Goal: Task Accomplishment & Management: Manage account settings

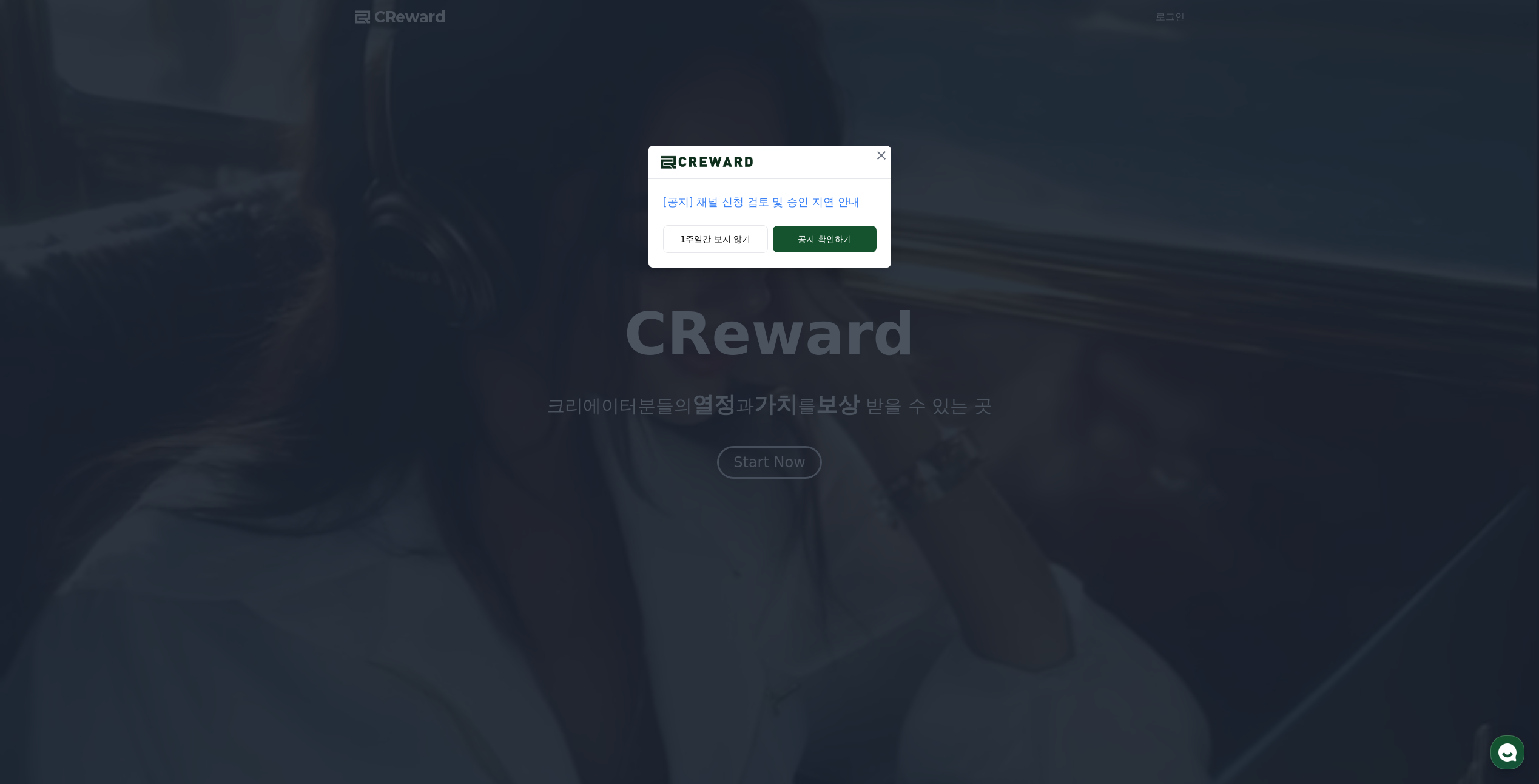
click at [778, 198] on p "[공지] 채널 신청 검토 및 승인 지연 안내" at bounding box center [770, 202] width 214 height 17
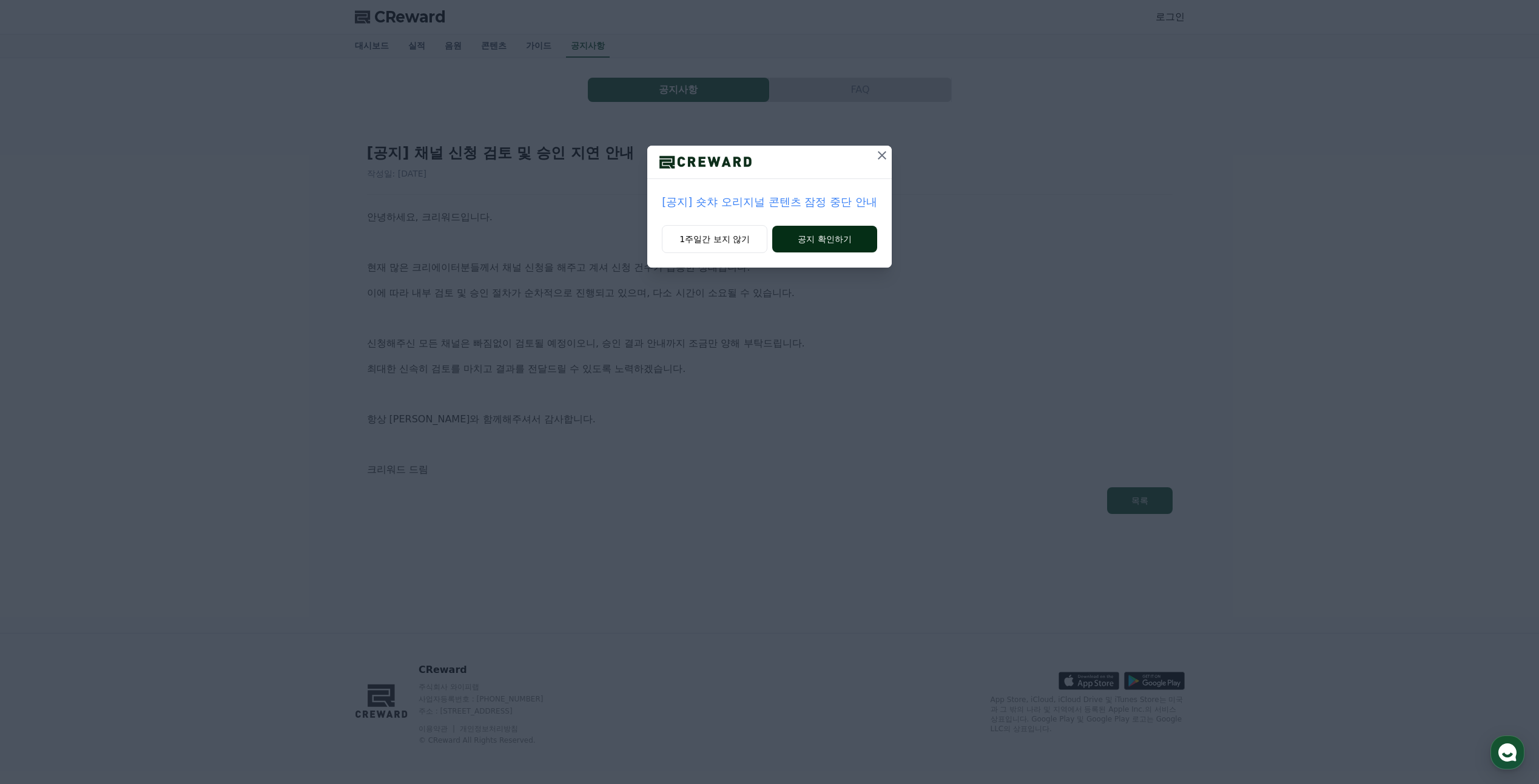
click at [839, 244] on button "공지 확인하기" at bounding box center [825, 239] width 105 height 27
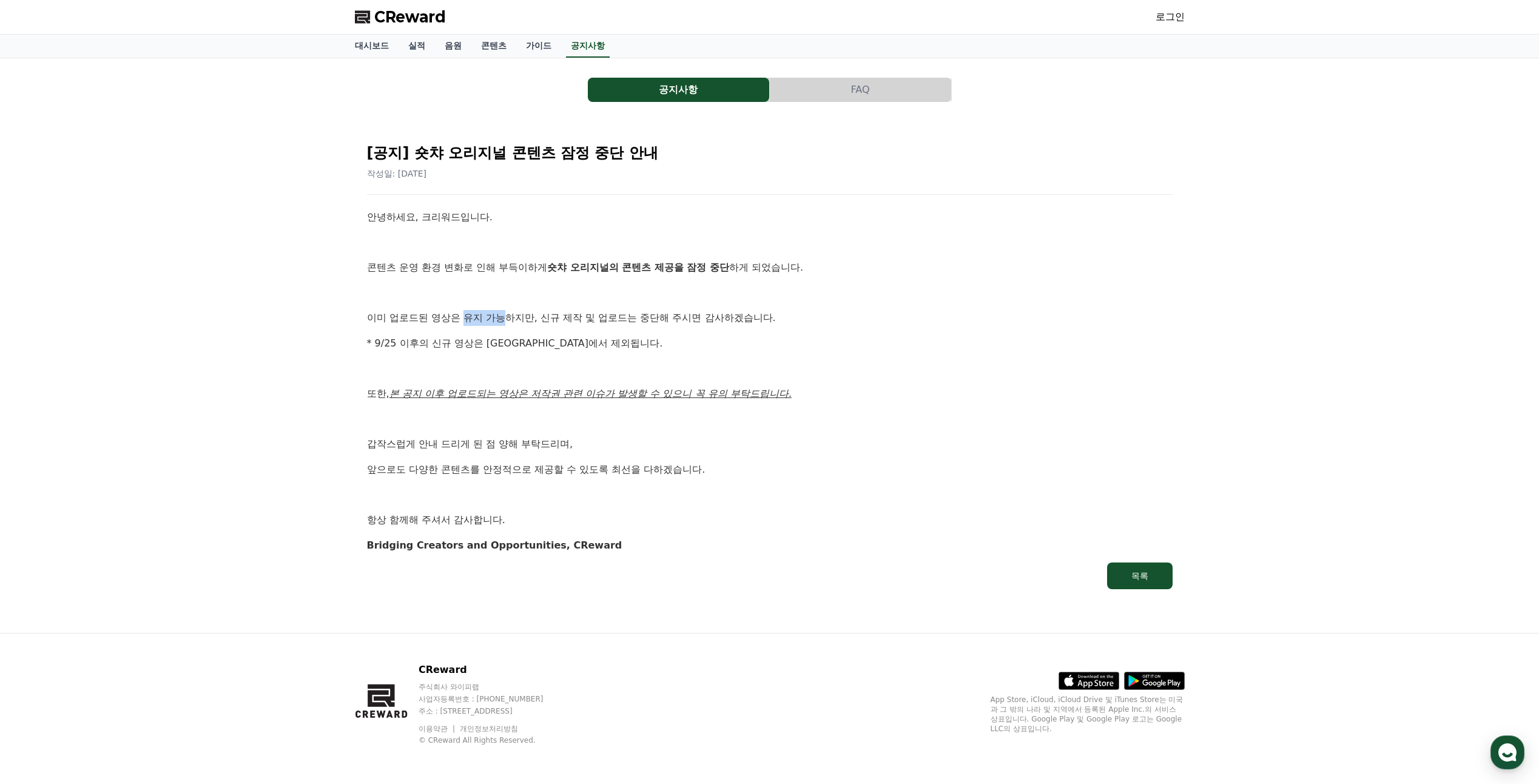
drag, startPoint x: 472, startPoint y: 317, endPoint x: 507, endPoint y: 314, distance: 35.1
click at [507, 314] on p "이미 업로드된 영상은 유지 가능하지만, 신규 제작 및 업로드는 중단해 주시면 감사하겠습니다." at bounding box center [770, 318] width 805 height 16
drag, startPoint x: 507, startPoint y: 314, endPoint x: 650, endPoint y: 314, distance: 143.0
click at [629, 316] on p "이미 업로드된 영상은 유지 가능하지만, 신규 제작 및 업로드는 중단해 주시면 감사하겠습니다." at bounding box center [770, 318] width 805 height 16
click at [733, 319] on p "이미 업로드된 영상은 유지 가능하지만, 신규 제작 및 업로드는 중단해 주시면 감사하겠습니다." at bounding box center [770, 318] width 805 height 16
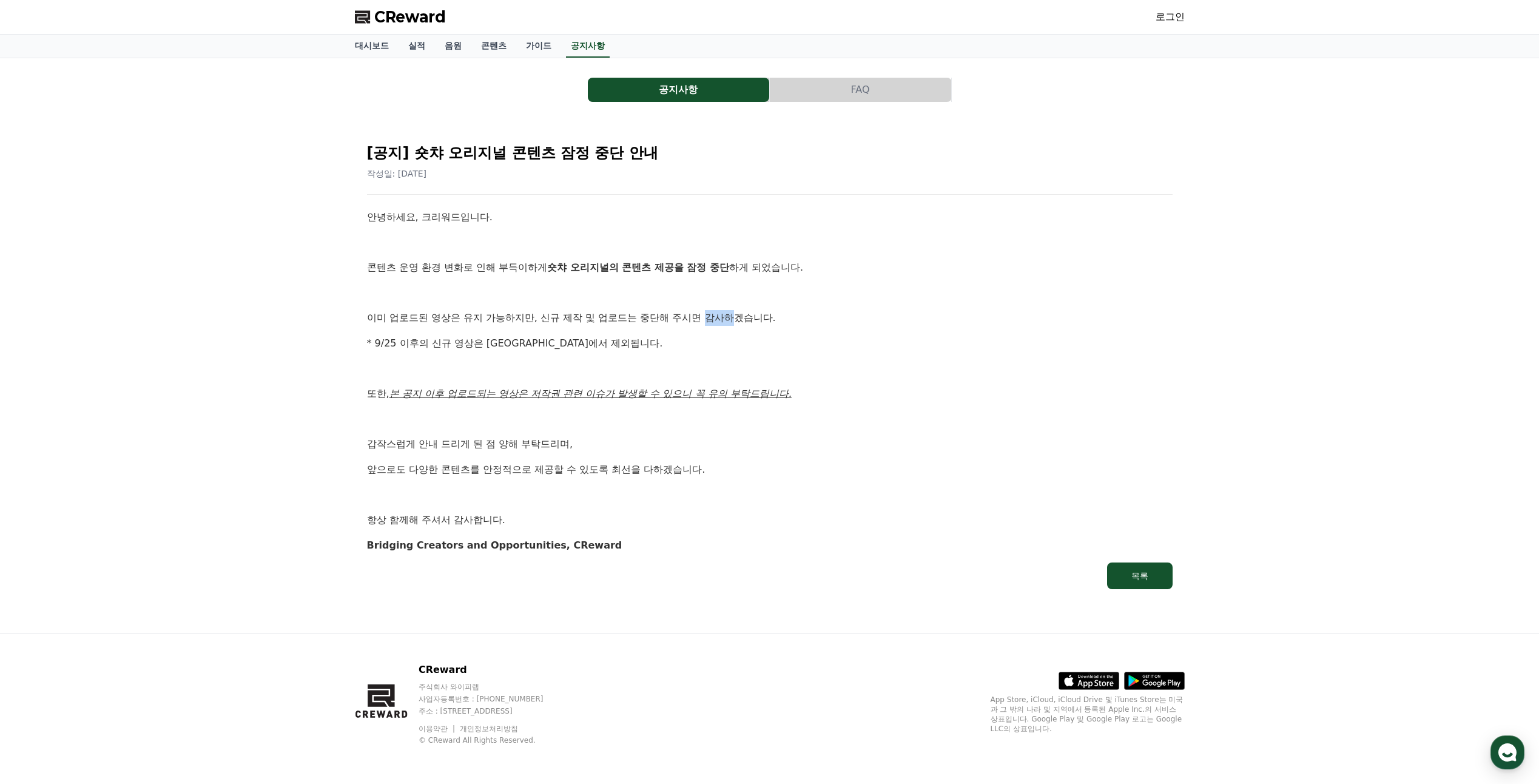
click at [403, 20] on span "CReward" at bounding box center [410, 17] width 71 height 19
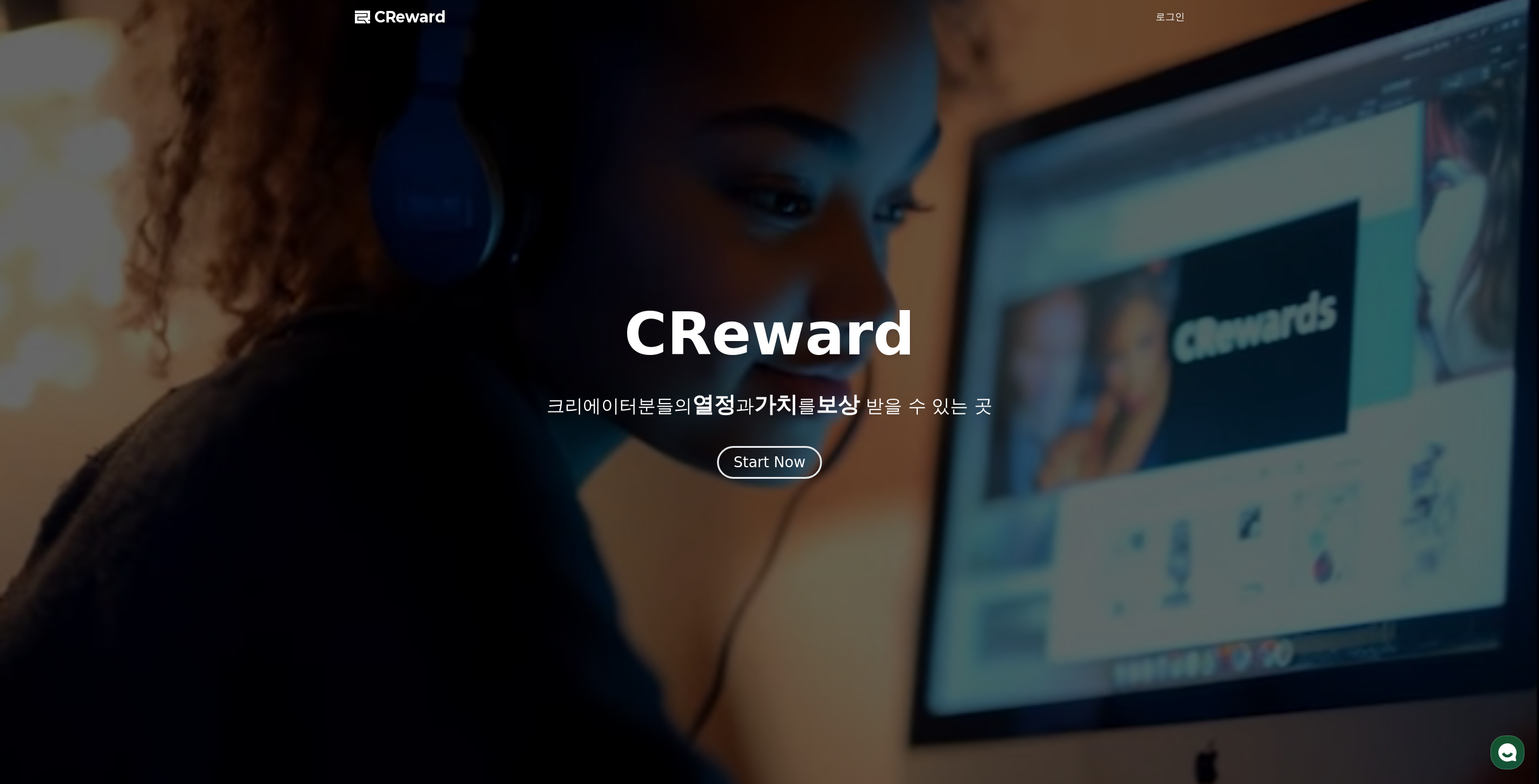
click at [1170, 15] on link "로그인" at bounding box center [1170, 17] width 29 height 15
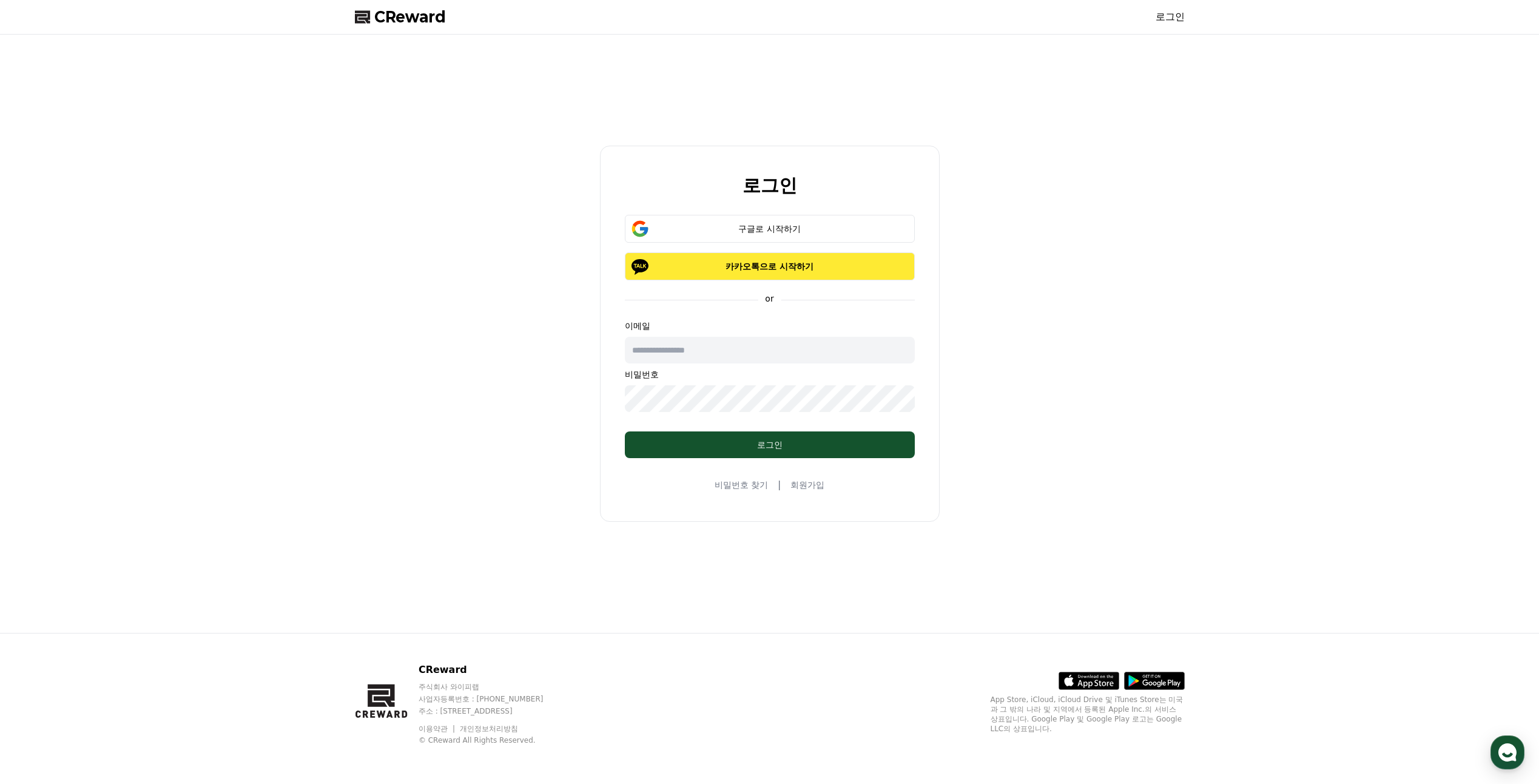
click at [761, 264] on p "카카오톡으로 시작하기" at bounding box center [770, 266] width 255 height 12
click at [669, 338] on input "text" at bounding box center [770, 350] width 290 height 27
type input "**********"
click at [552, 393] on div "**********" at bounding box center [770, 334] width 839 height 588
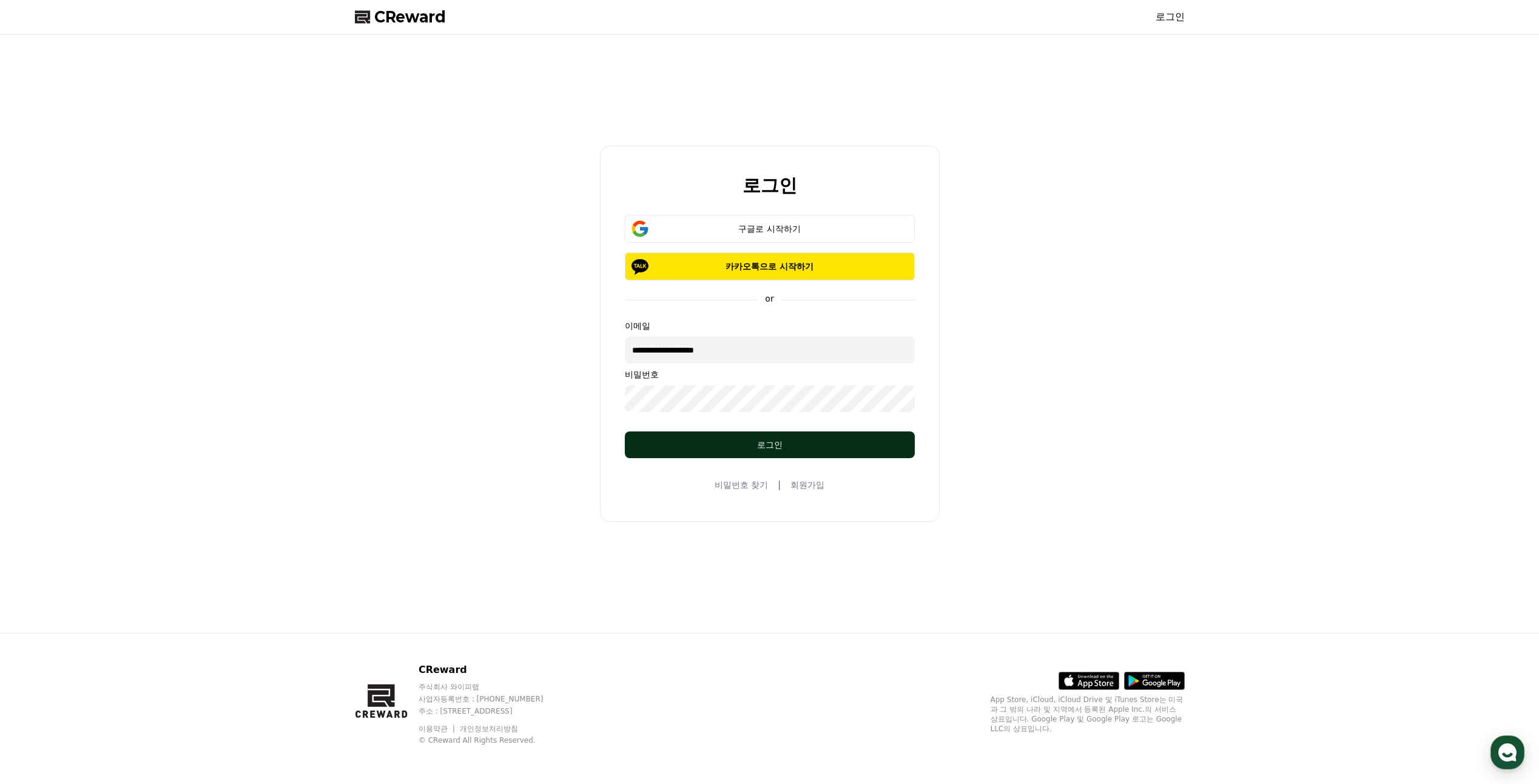
drag, startPoint x: 781, startPoint y: 445, endPoint x: 792, endPoint y: 448, distance: 11.4
click at [782, 448] on div "로그인" at bounding box center [770, 445] width 242 height 12
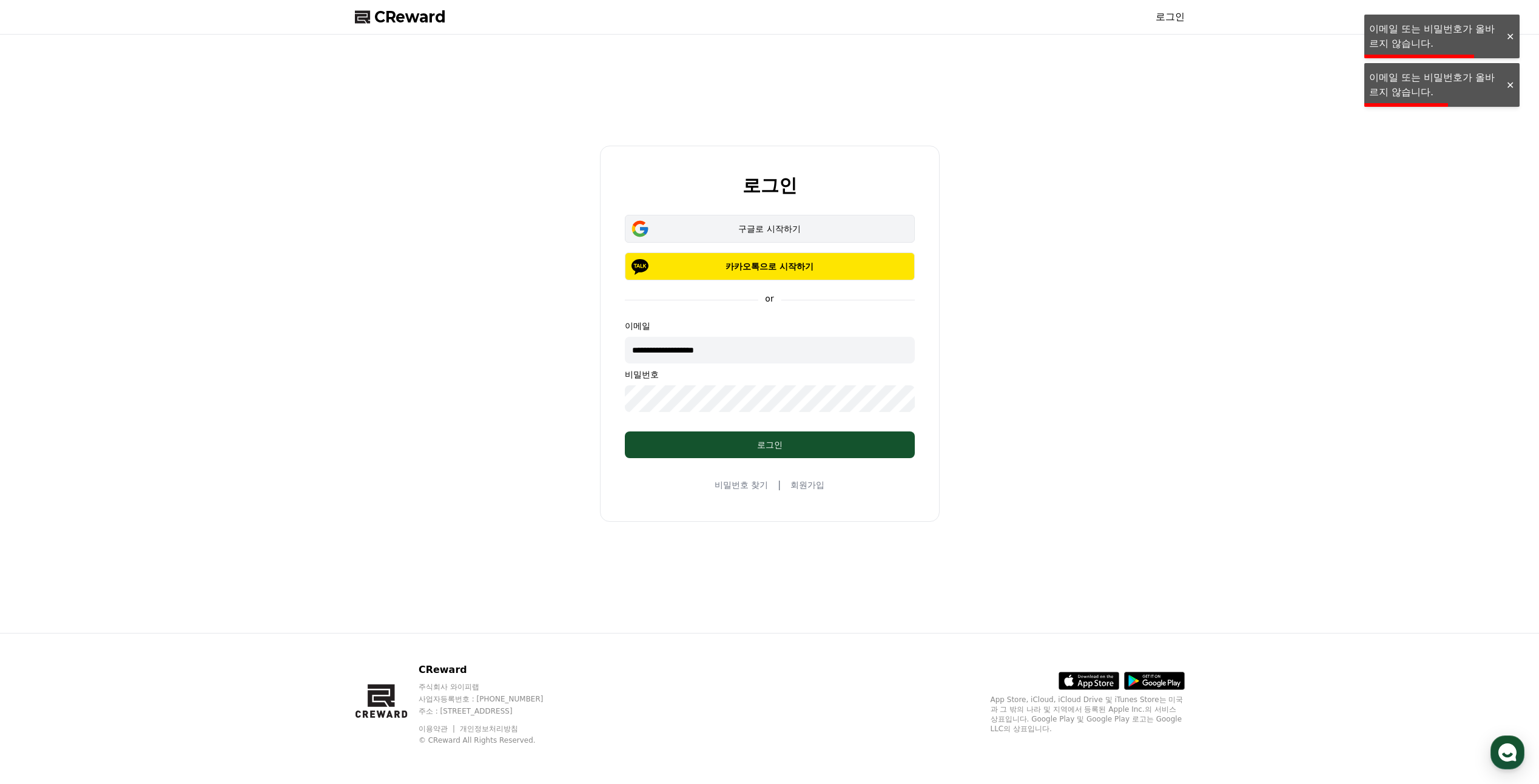
click at [792, 238] on button "구글로 시작하기" at bounding box center [770, 228] width 290 height 28
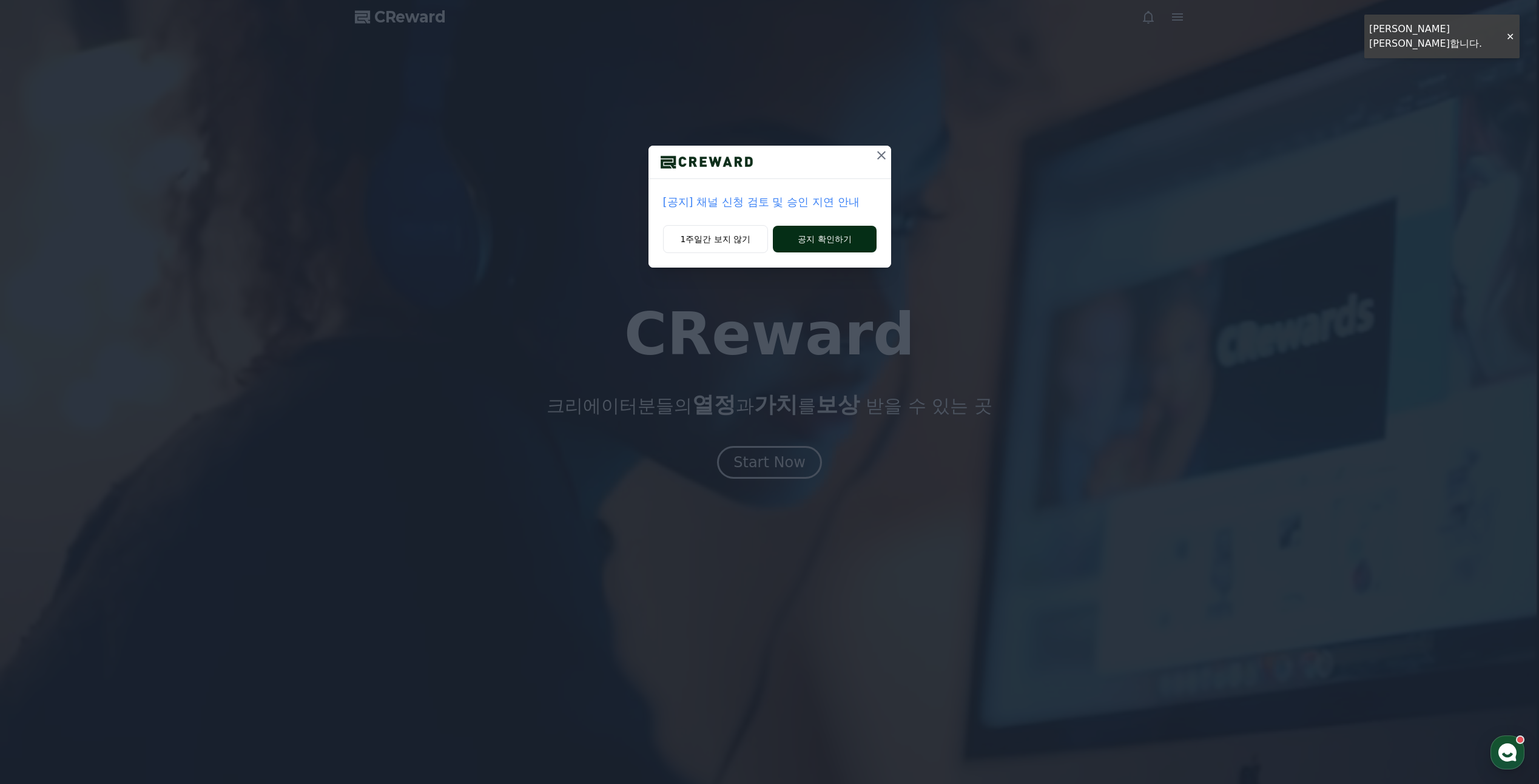
click at [809, 235] on button "공지 확인하기" at bounding box center [824, 239] width 103 height 27
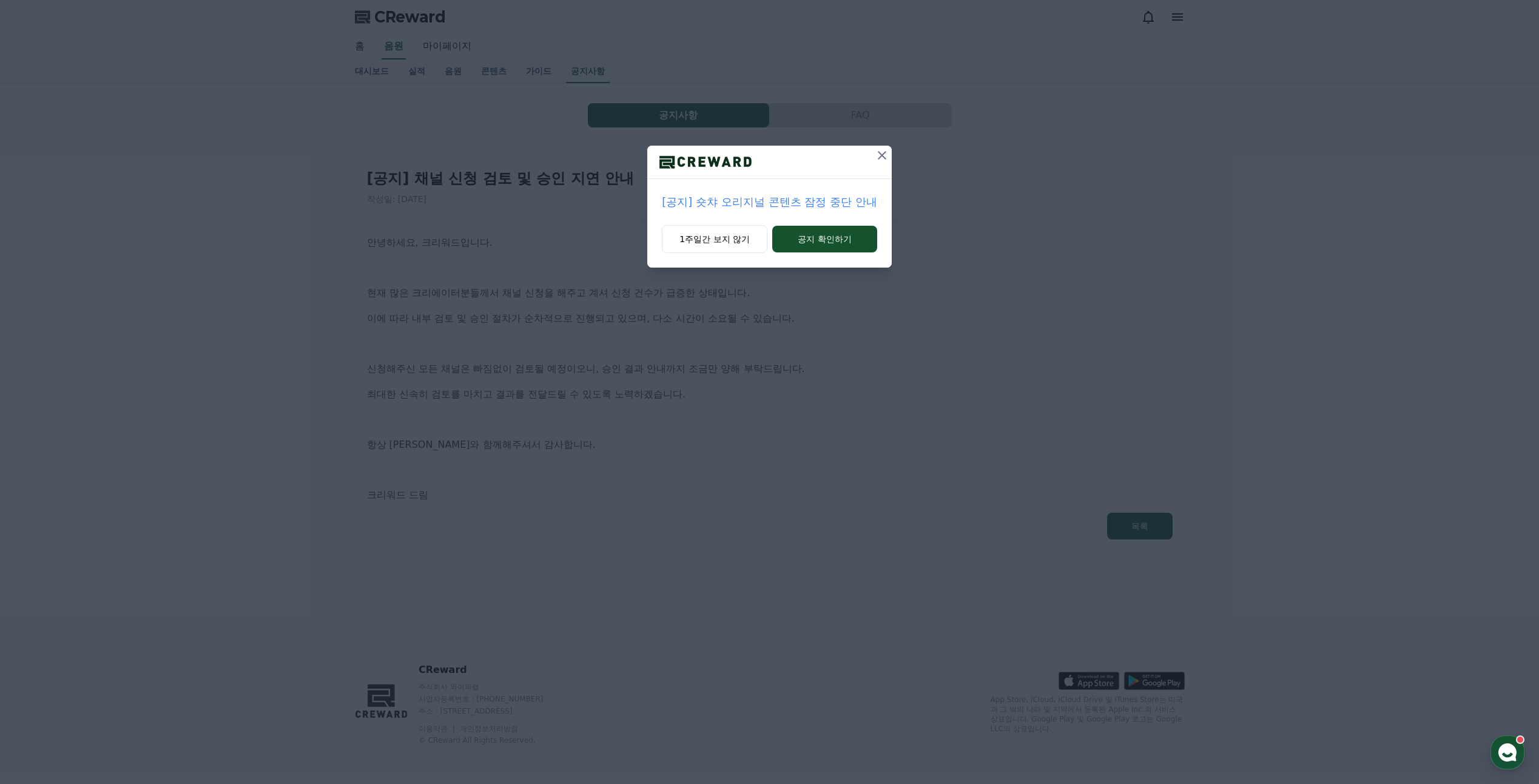
click at [887, 156] on icon at bounding box center [882, 155] width 15 height 15
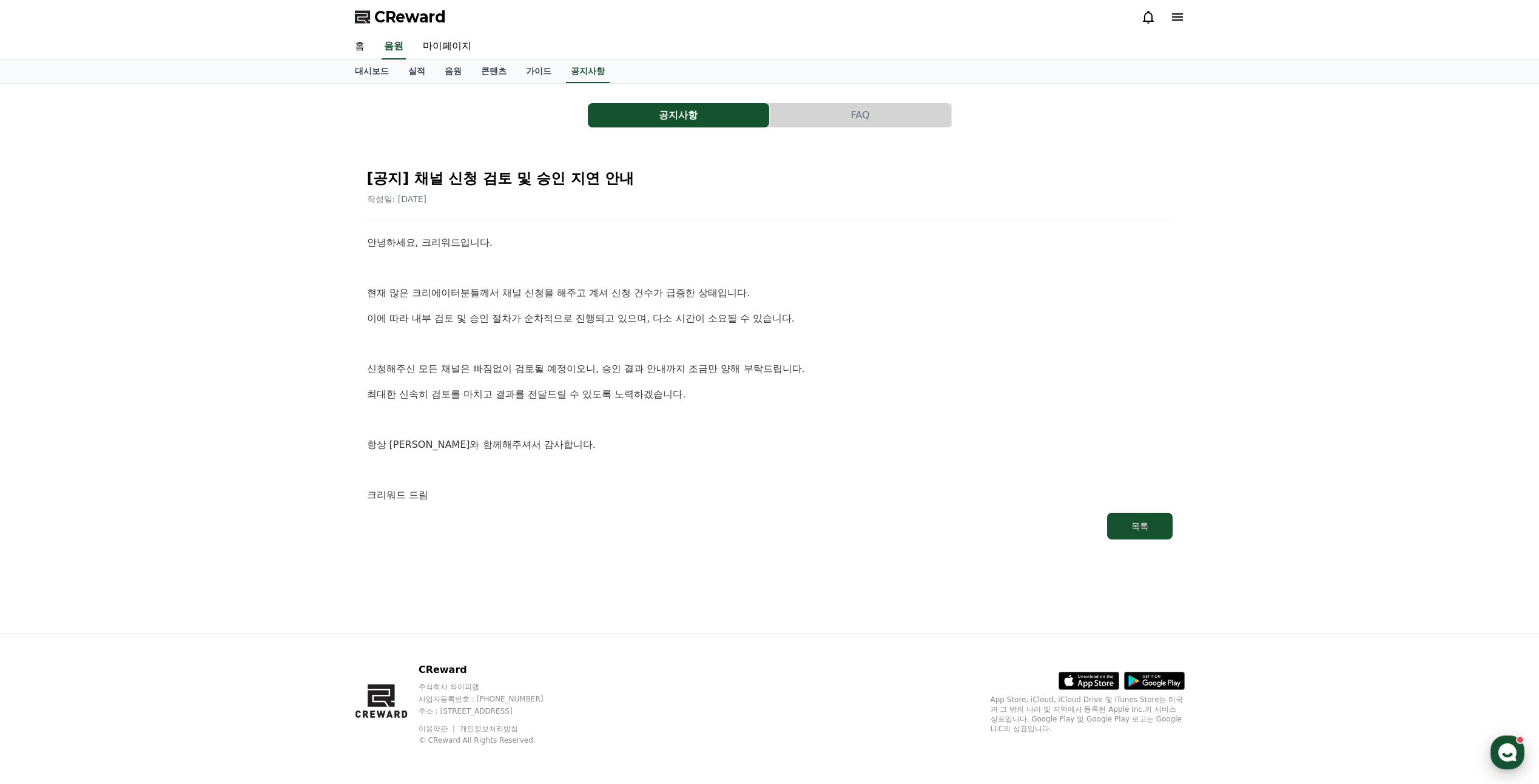
click at [1507, 745] on use "button" at bounding box center [1507, 752] width 18 height 18
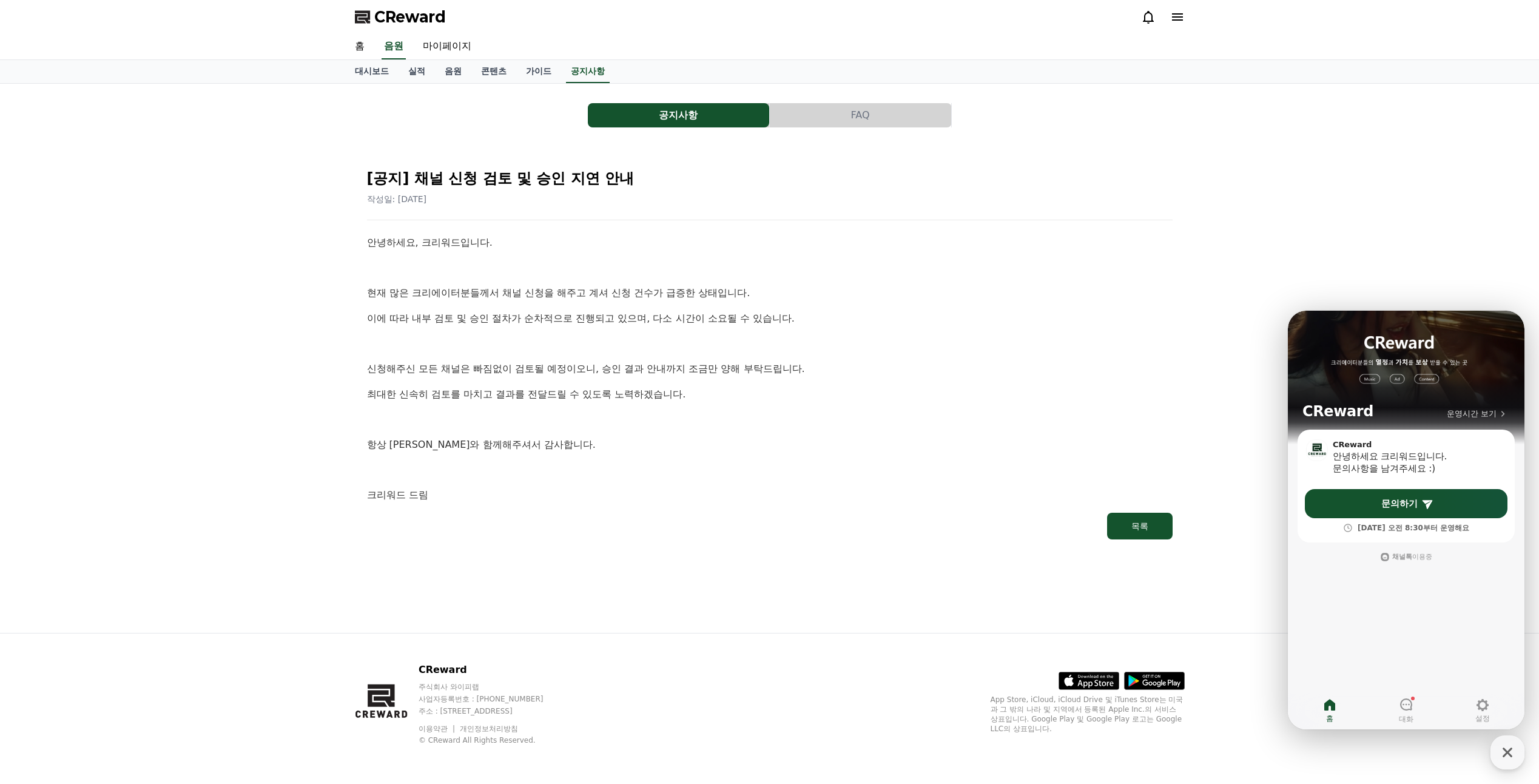
click at [401, 24] on span "CReward" at bounding box center [410, 17] width 71 height 19
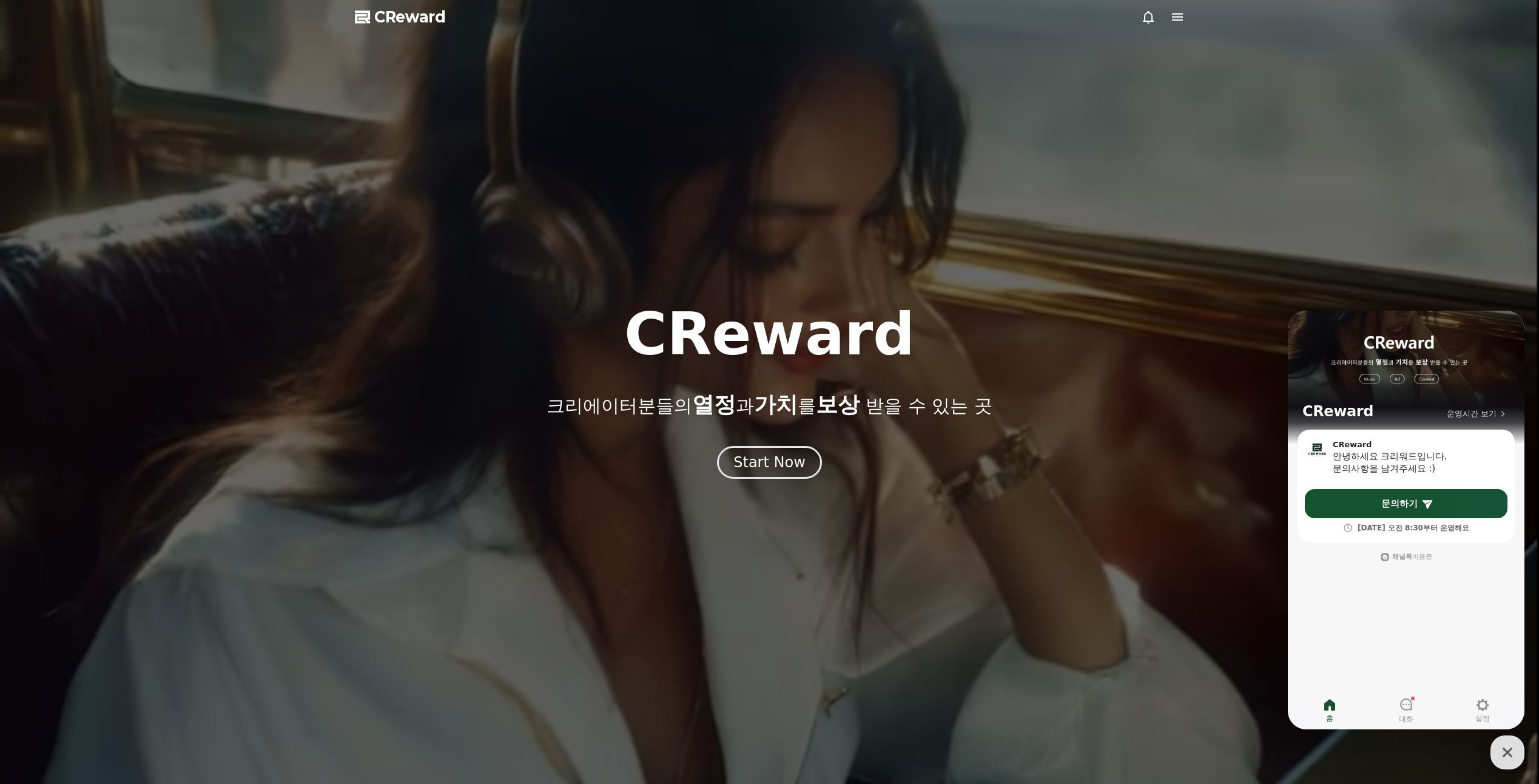
click at [426, 17] on span "CReward" at bounding box center [410, 17] width 71 height 19
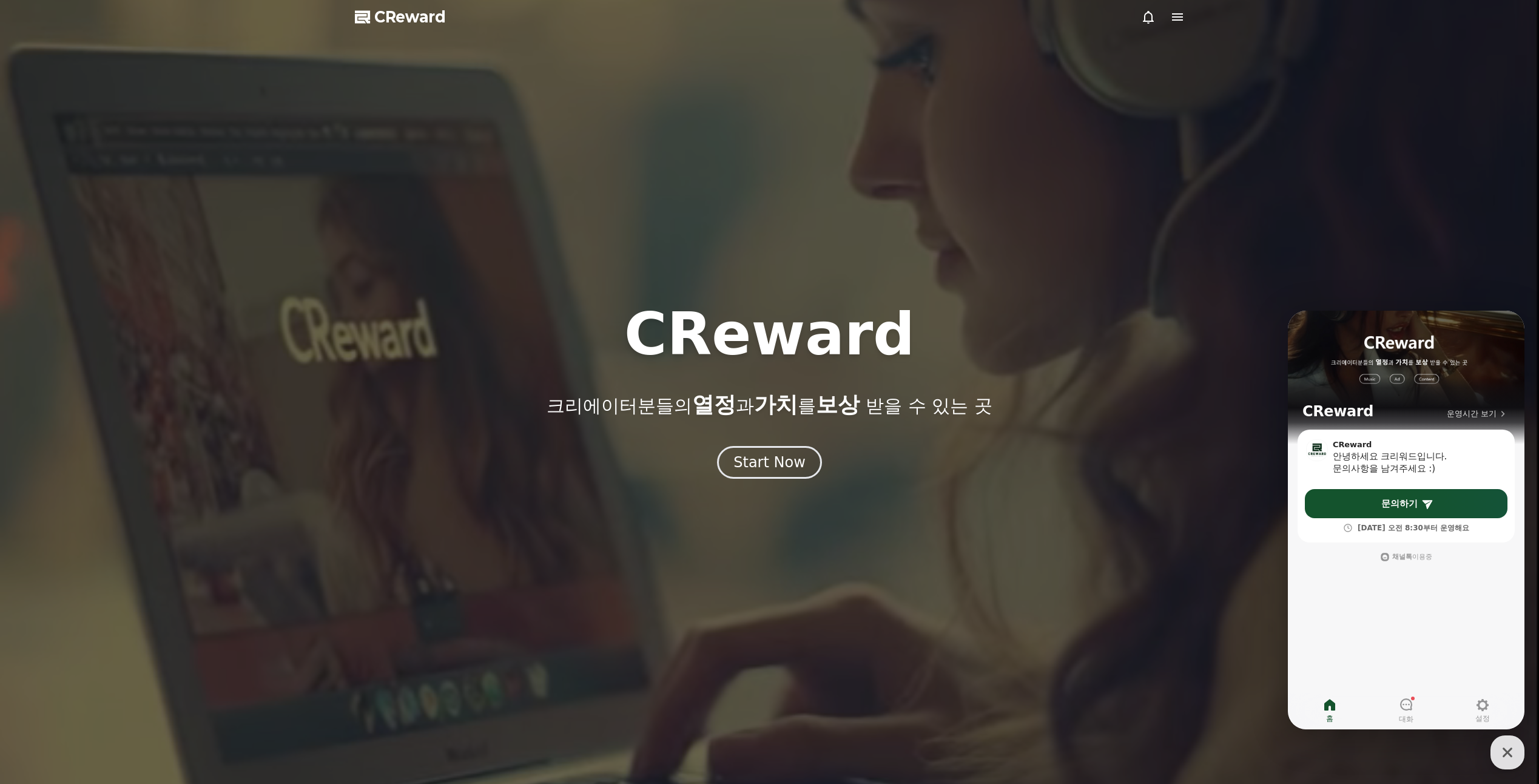
click at [1158, 20] on div at bounding box center [1163, 17] width 44 height 15
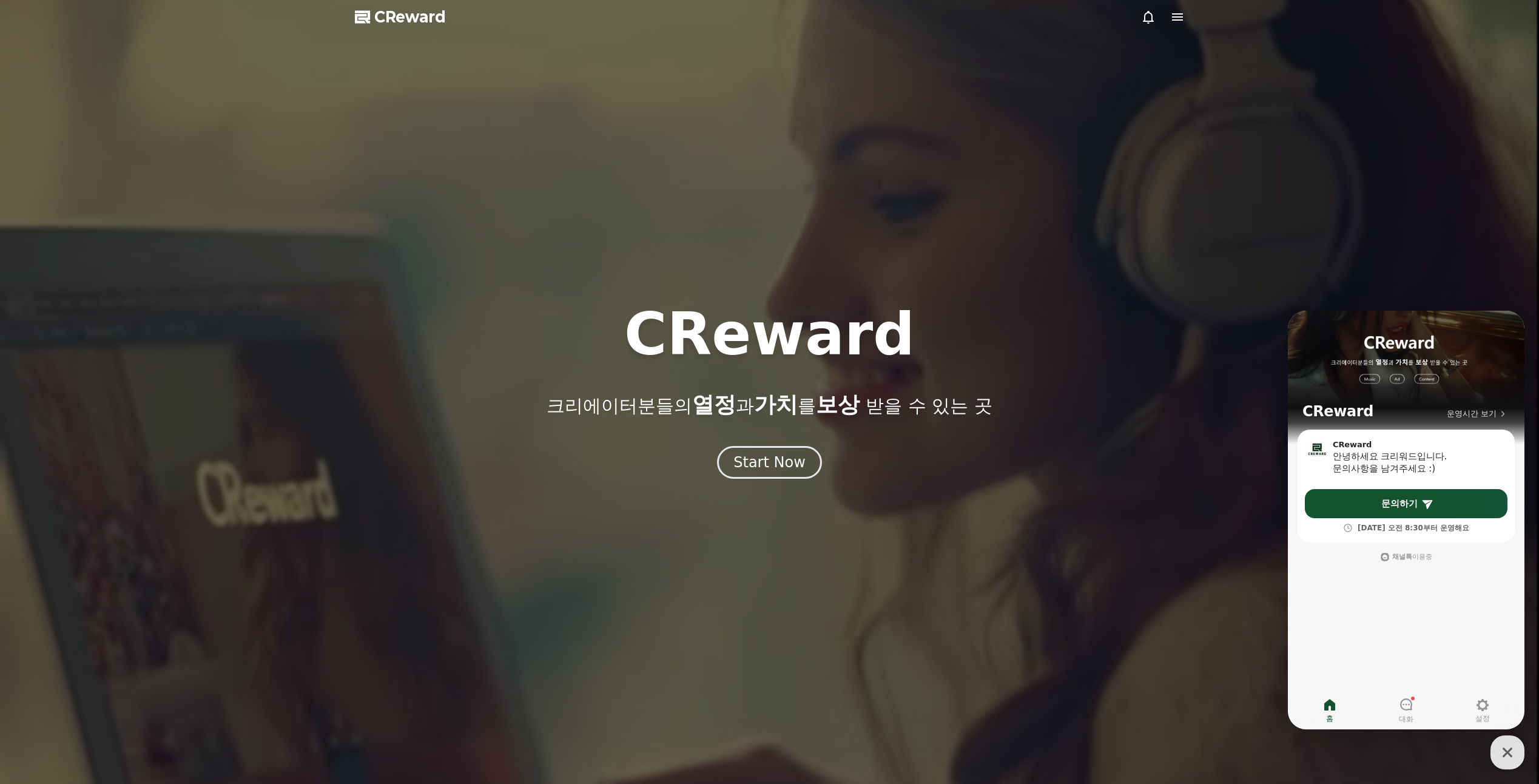
click at [1167, 19] on div at bounding box center [1163, 17] width 44 height 15
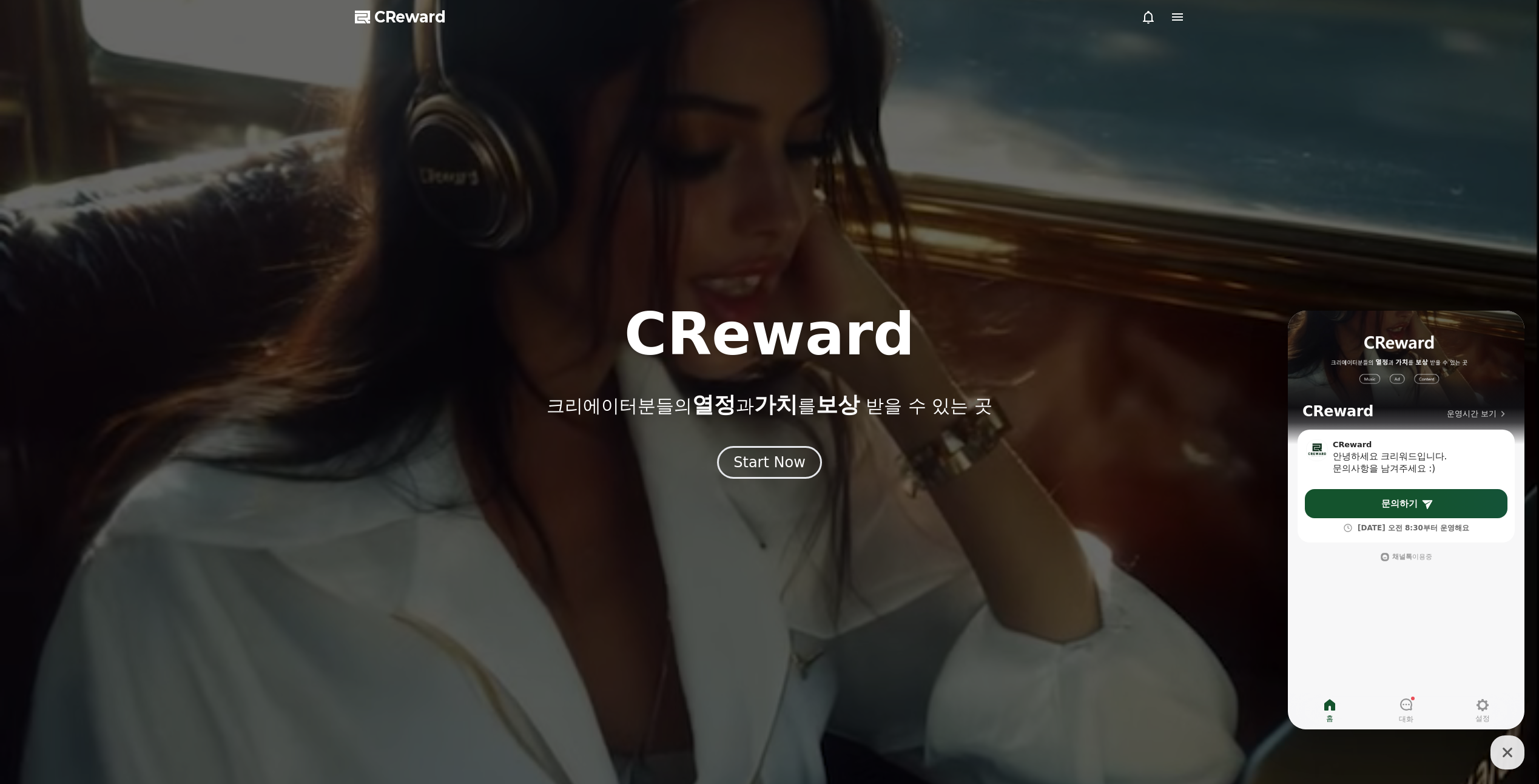
click at [1172, 19] on icon at bounding box center [1177, 17] width 15 height 15
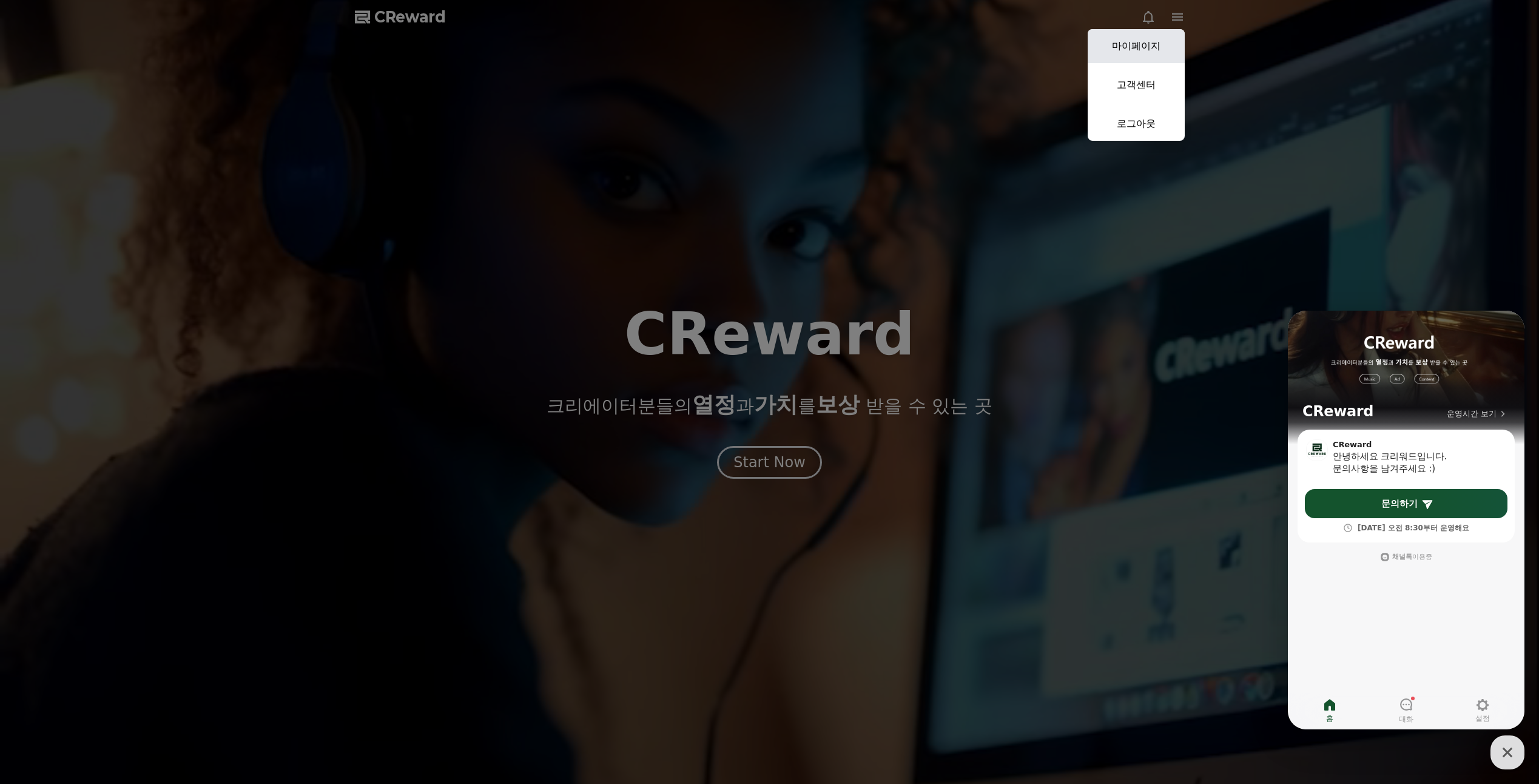
click at [1148, 48] on link "마이페이지" at bounding box center [1136, 46] width 97 height 34
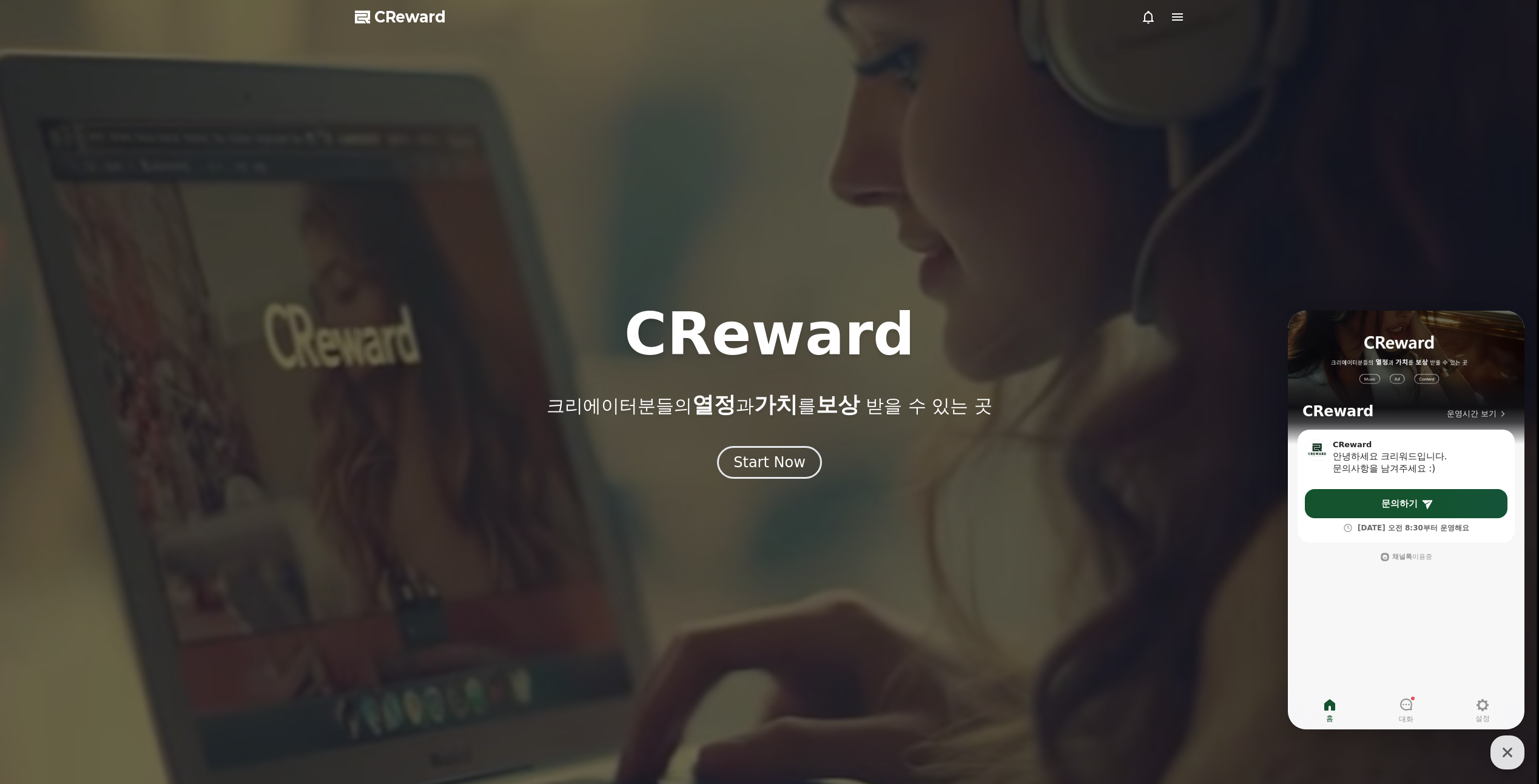
select select "**********"
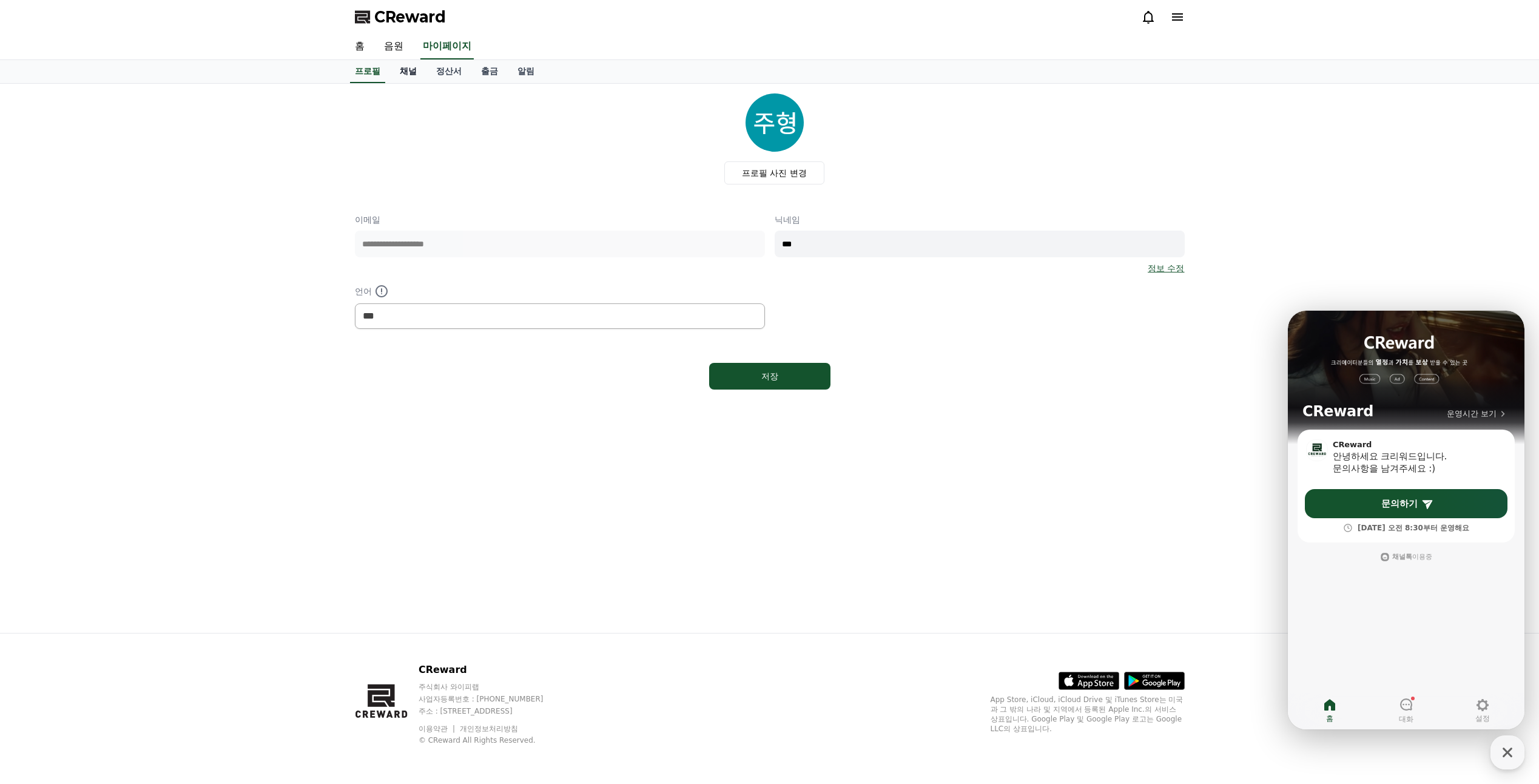
click at [410, 75] on link "채널" at bounding box center [408, 71] width 37 height 23
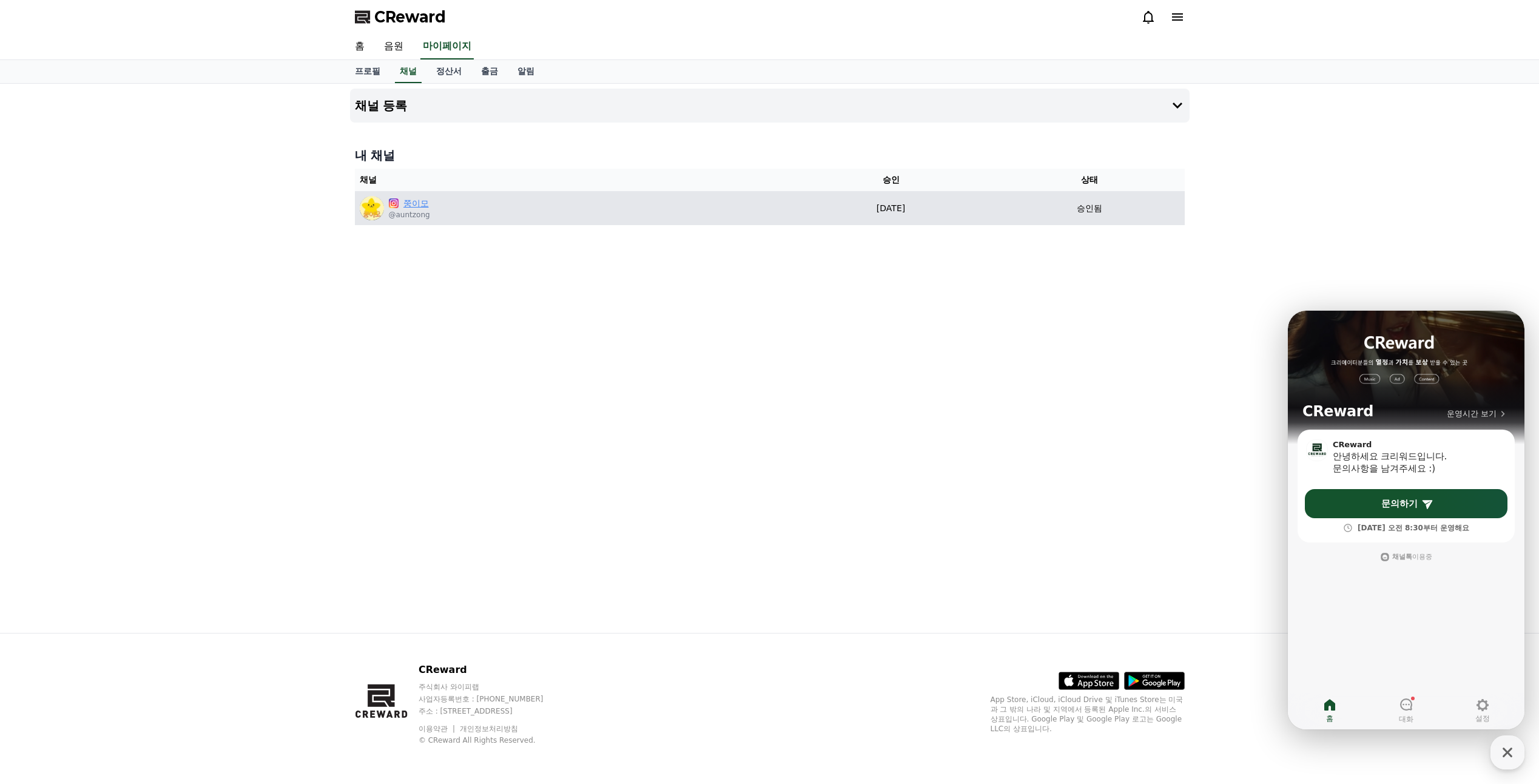
click at [423, 207] on link "쭝이모" at bounding box center [417, 203] width 27 height 12
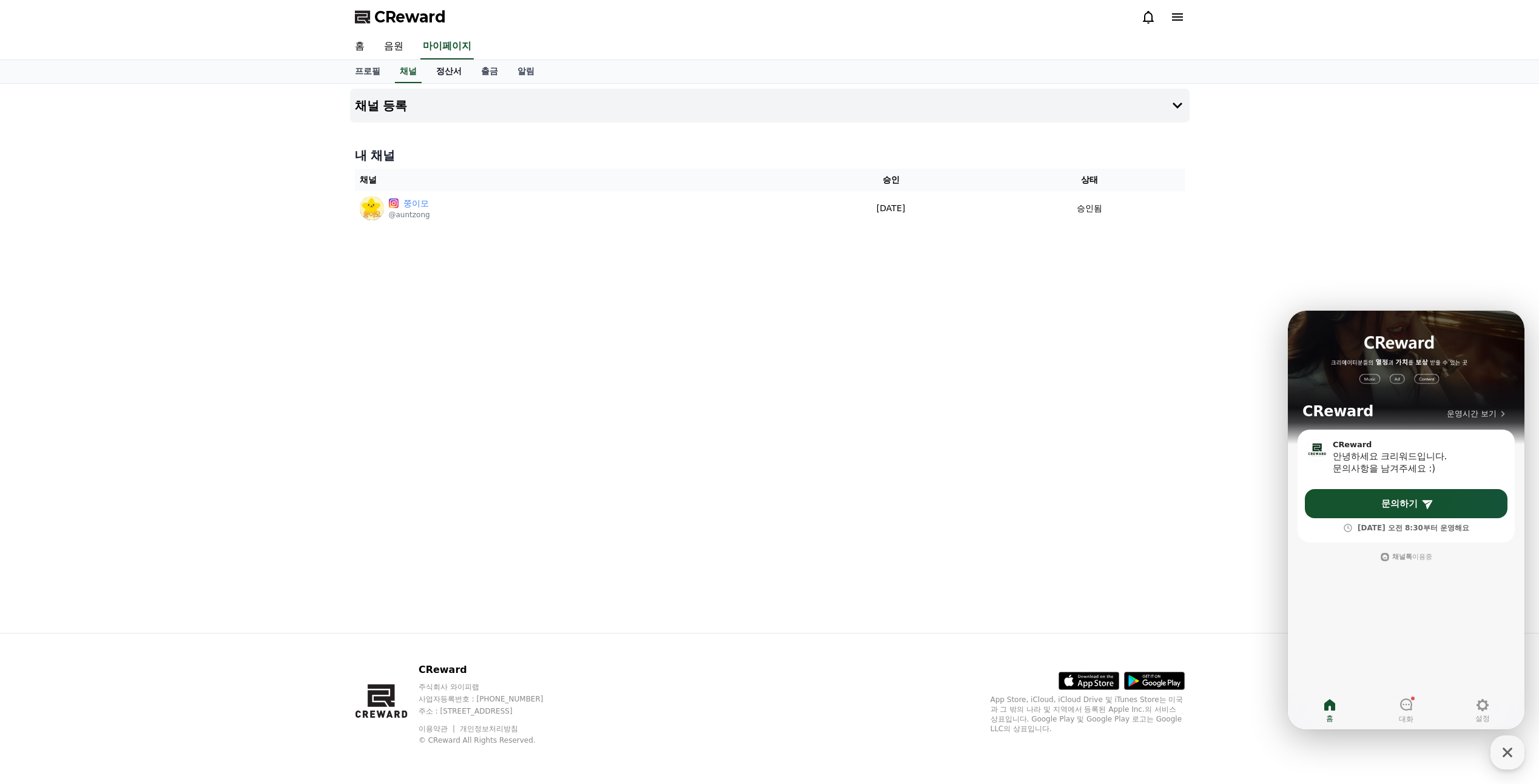
click at [464, 71] on link "정산서" at bounding box center [448, 71] width 45 height 23
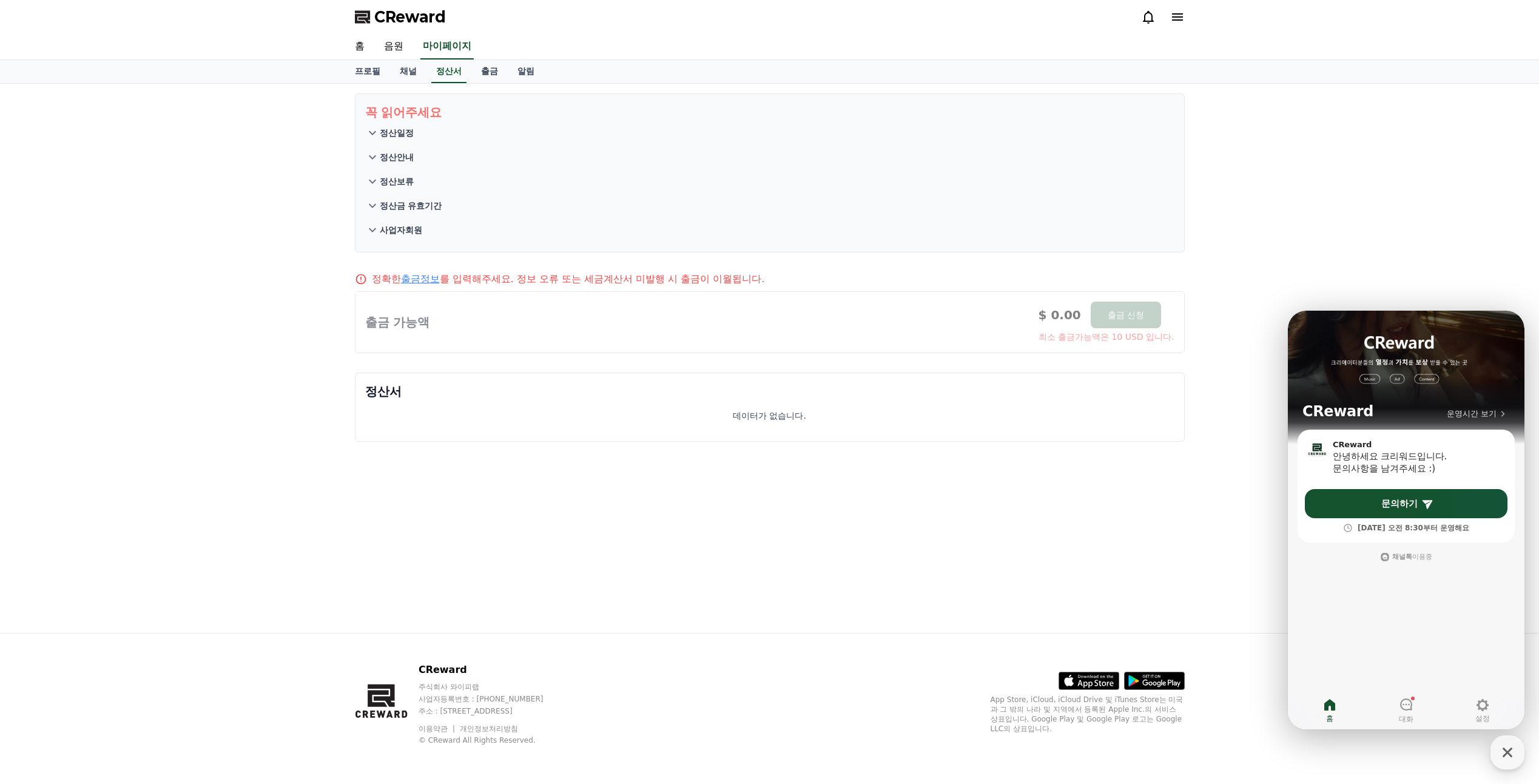
click at [376, 136] on icon at bounding box center [372, 132] width 15 height 15
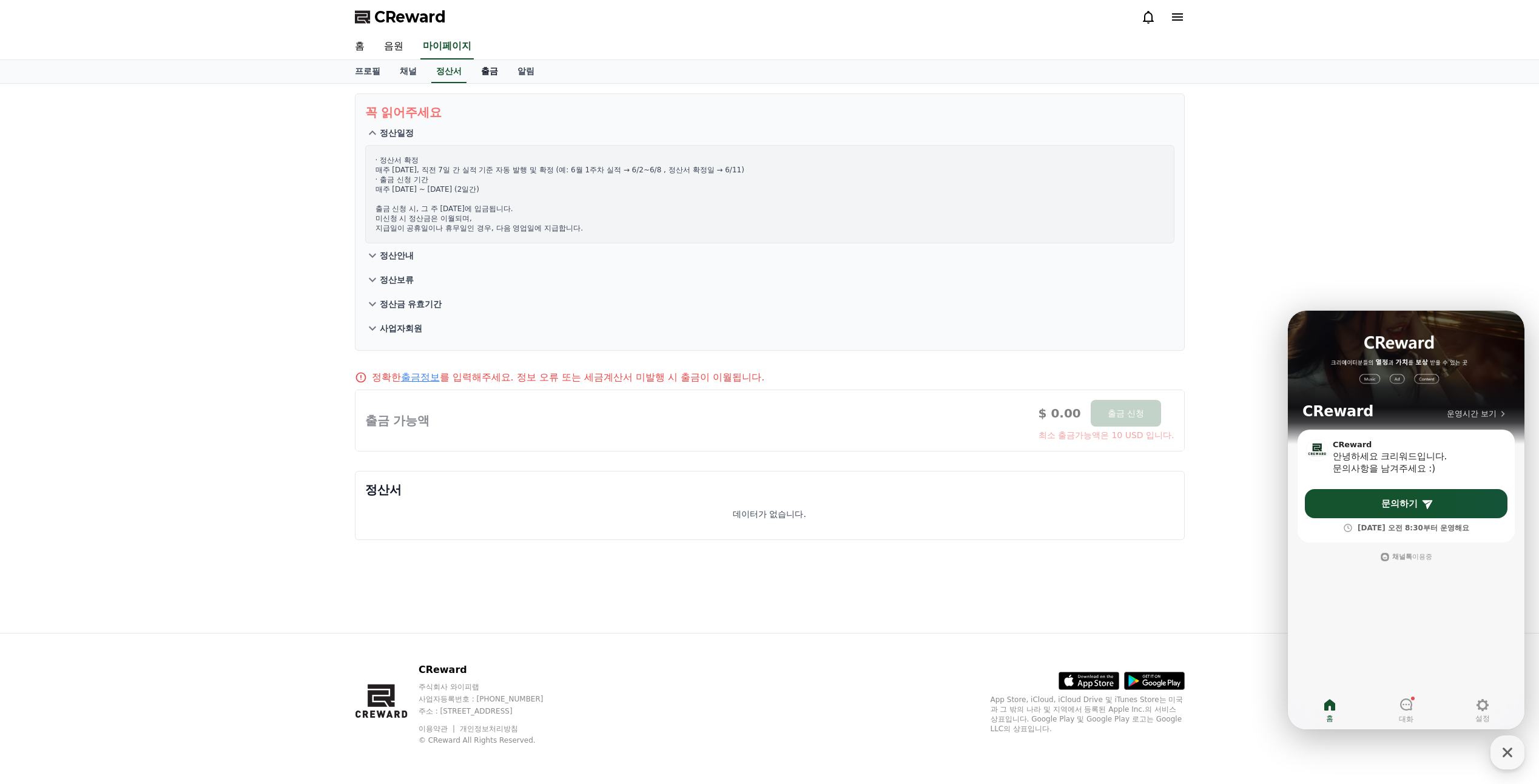
click at [488, 67] on link "출금" at bounding box center [489, 71] width 37 height 23
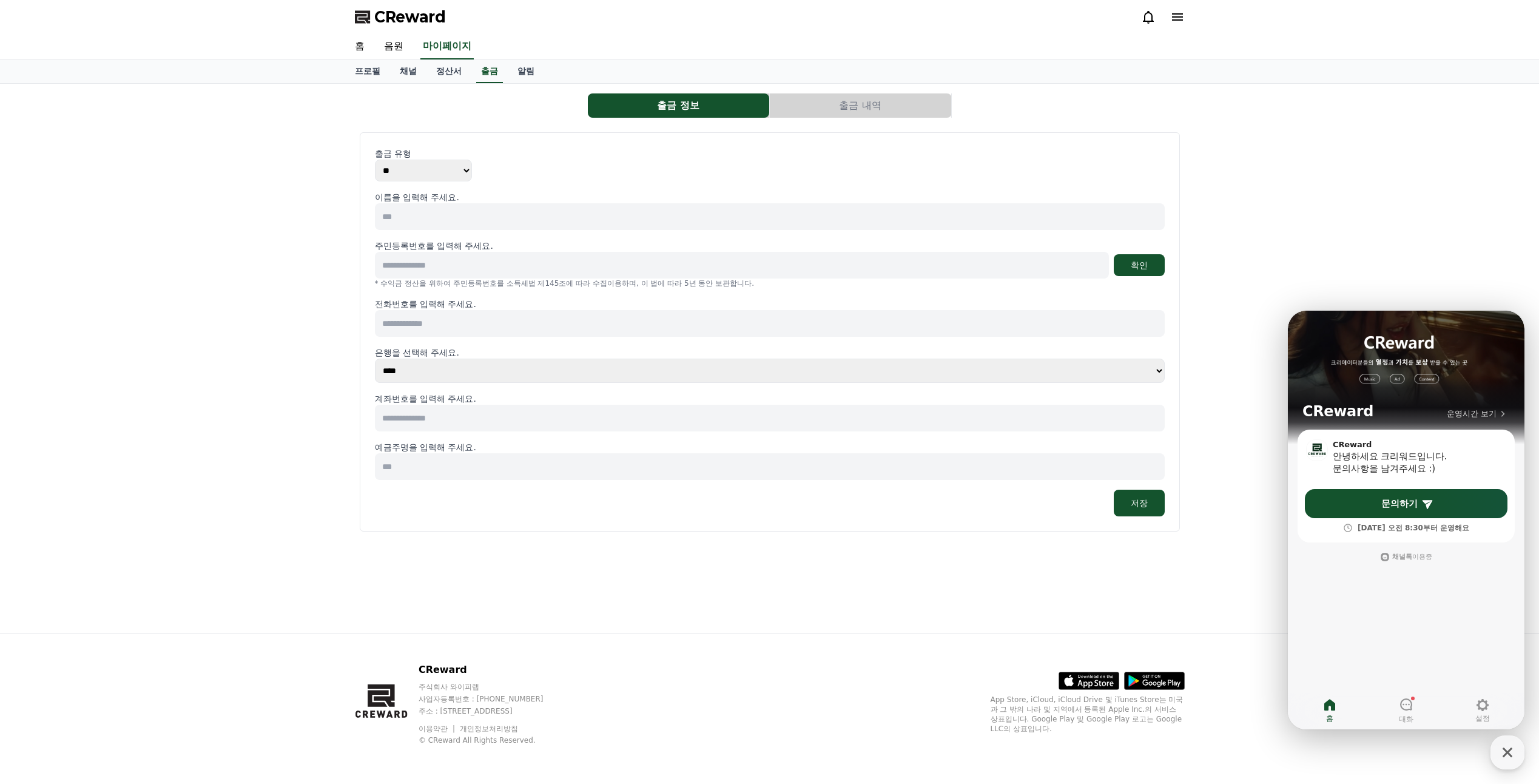
click at [403, 22] on span "CReward" at bounding box center [410, 17] width 71 height 19
